Goal: Navigation & Orientation: Find specific page/section

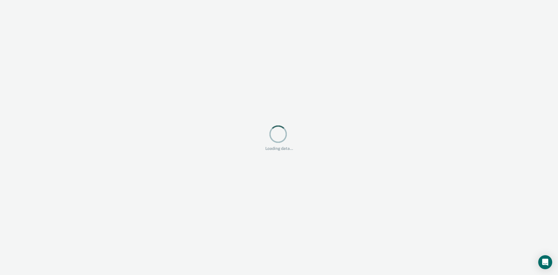
drag, startPoint x: 208, startPoint y: 94, endPoint x: 213, endPoint y: 102, distance: 9.4
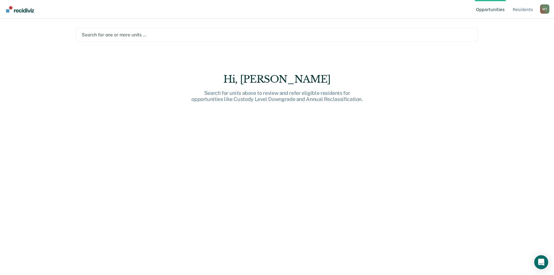
drag, startPoint x: 213, startPoint y: 102, endPoint x: 196, endPoint y: 72, distance: 34.1
click at [196, 72] on main "Search for one or more units … Hi, [PERSON_NAME] Search for units above to revi…" at bounding box center [276, 140] width 415 height 242
